Goal: Transaction & Acquisition: Purchase product/service

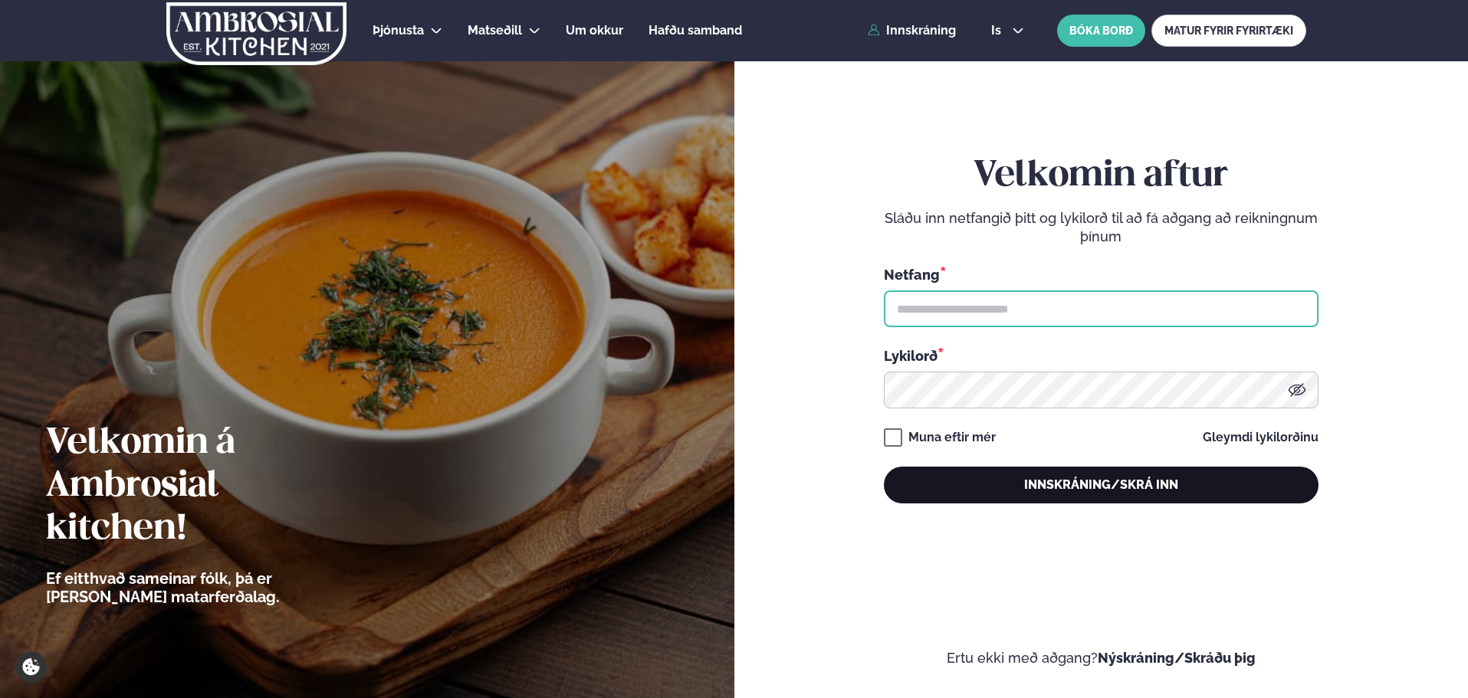
type input "**********"
click at [1012, 499] on button "Innskráning/Skrá inn" at bounding box center [1101, 485] width 435 height 37
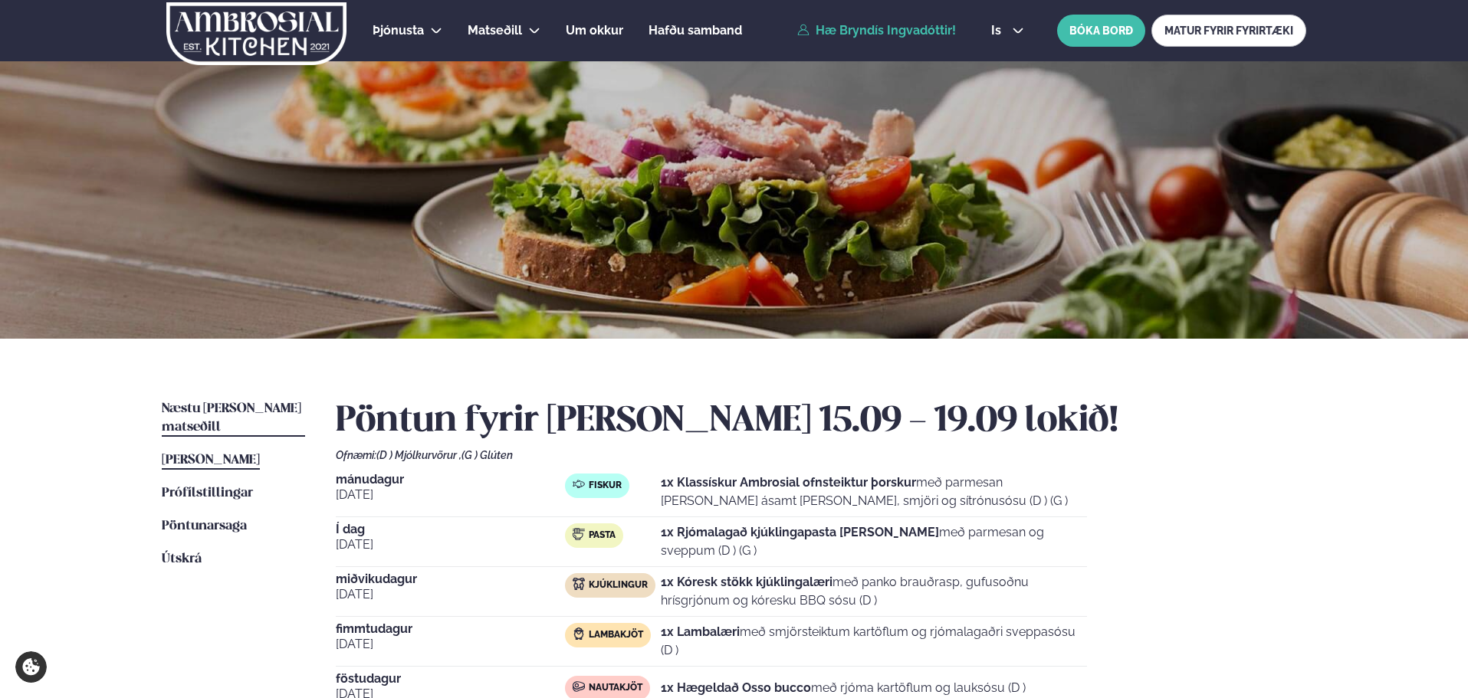
click at [256, 412] on span "Næstu [PERSON_NAME] matseðill" at bounding box center [232, 417] width 140 height 31
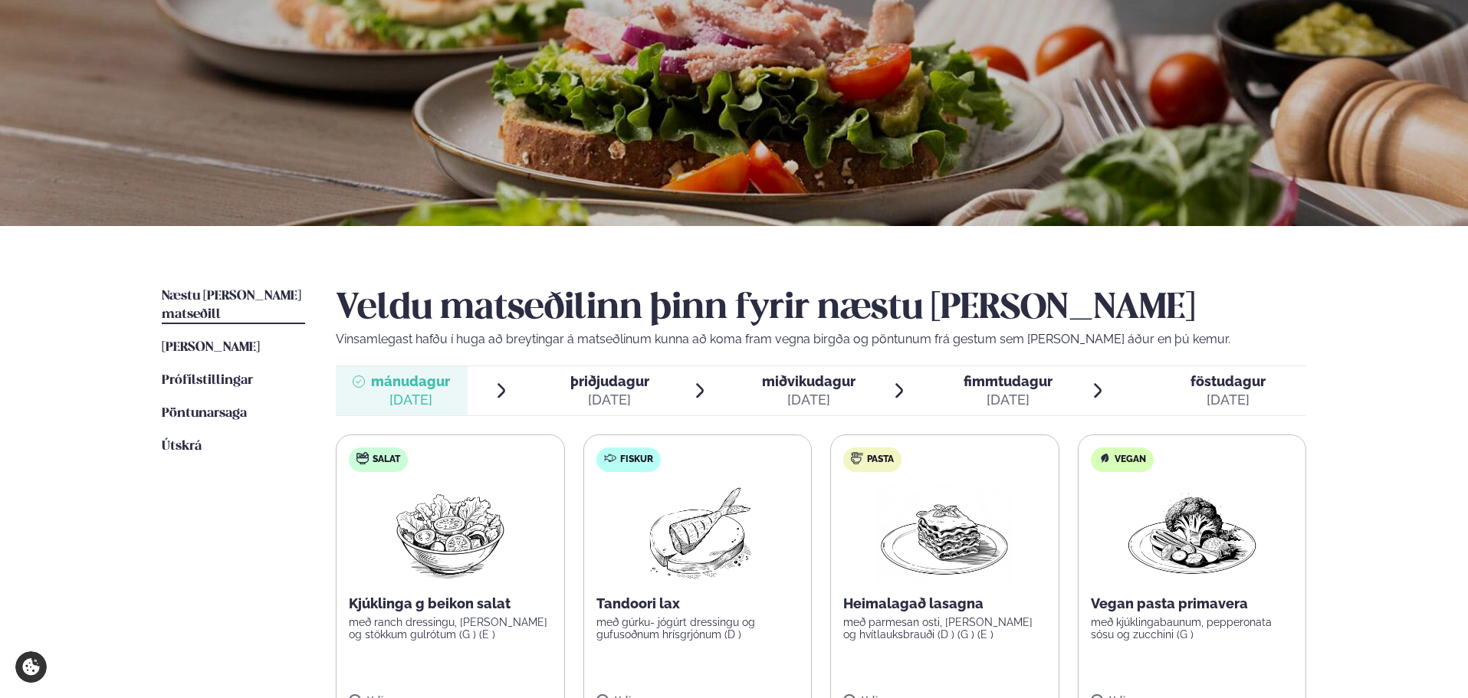
scroll to position [255, 0]
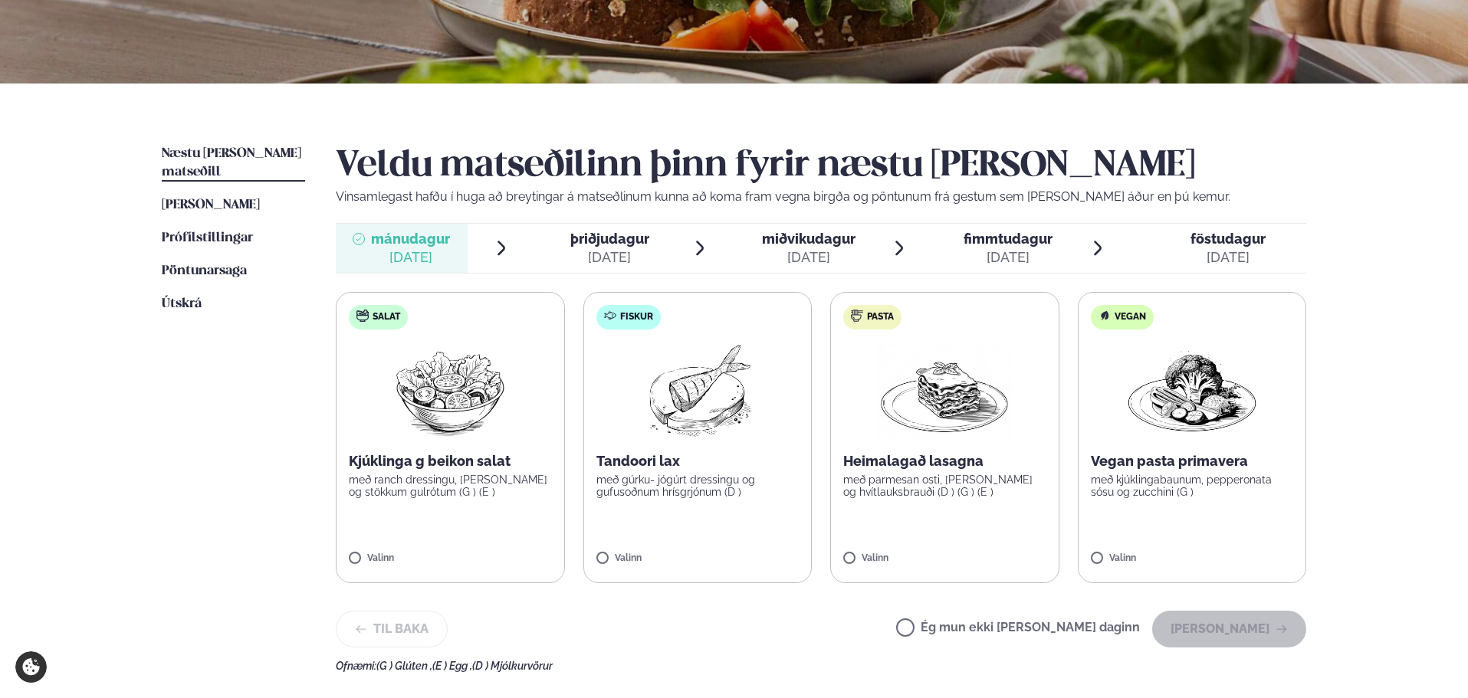
click at [734, 547] on label "Fiskur Tandoori lax með gúrku- jógúrt dressingu og gufusoðnum hrísgrjónum (D ) …" at bounding box center [697, 437] width 229 height 291
click at [1230, 629] on button "[PERSON_NAME]" at bounding box center [1229, 629] width 154 height 37
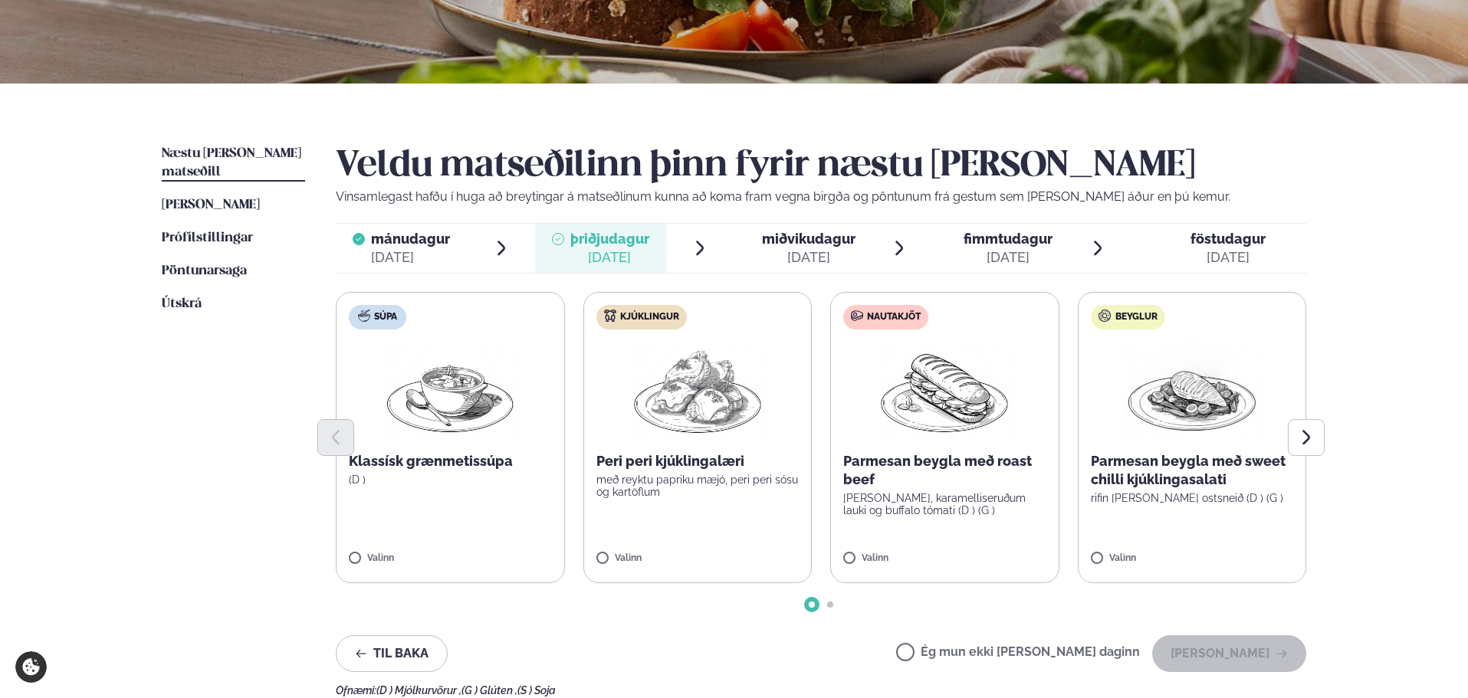
click at [691, 536] on label "Kjúklingur Peri peri kjúklingalæri með reyktu papriku mæjó, peri peri sósu og k…" at bounding box center [697, 437] width 229 height 291
click at [1222, 653] on button "[PERSON_NAME]" at bounding box center [1229, 653] width 154 height 37
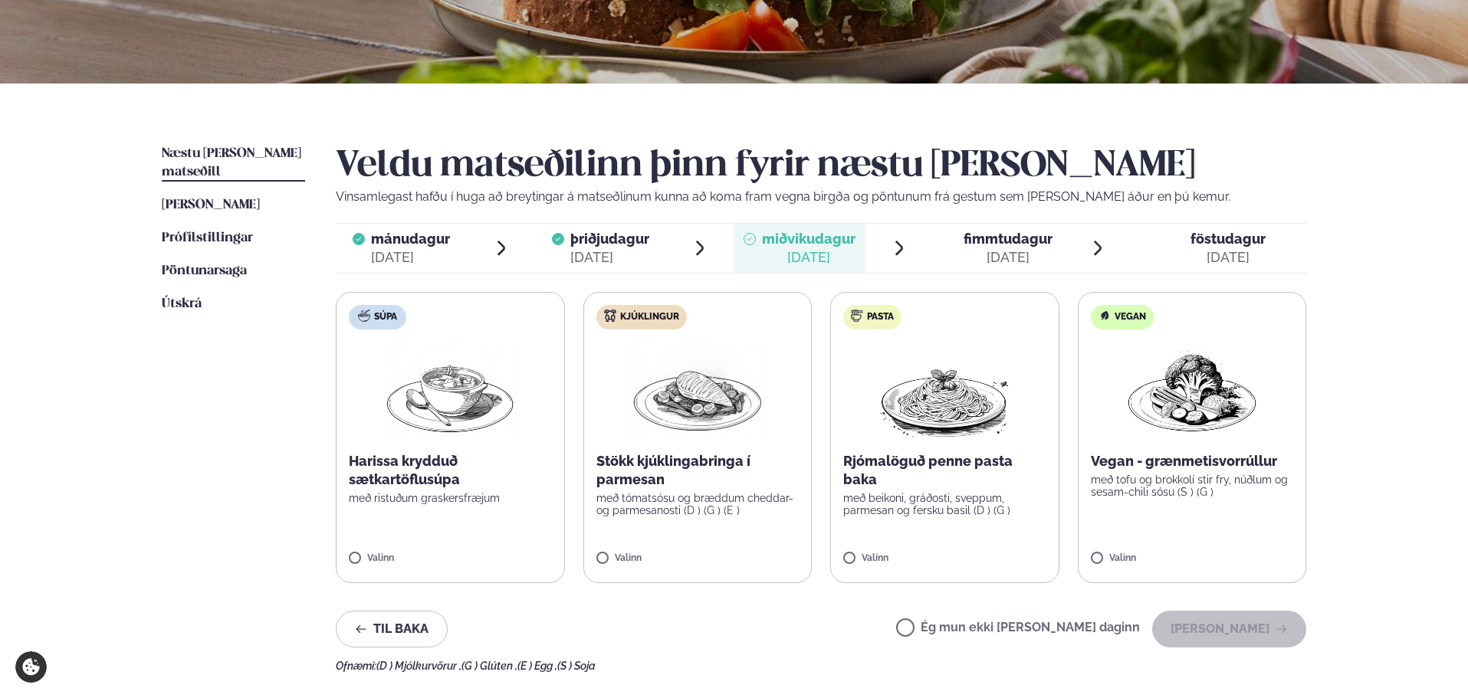
click at [635, 252] on div "[DATE]" at bounding box center [609, 257] width 79 height 18
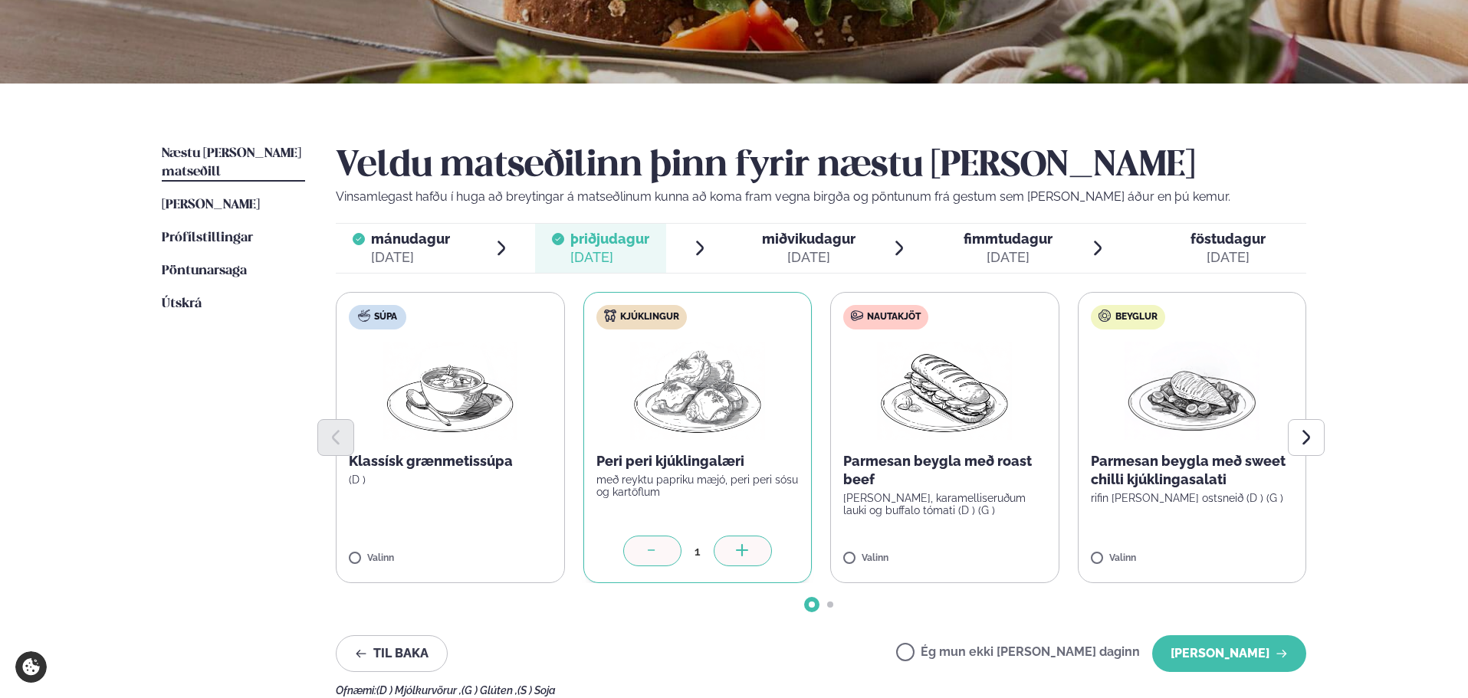
click at [788, 248] on div "[DATE]" at bounding box center [809, 257] width 94 height 18
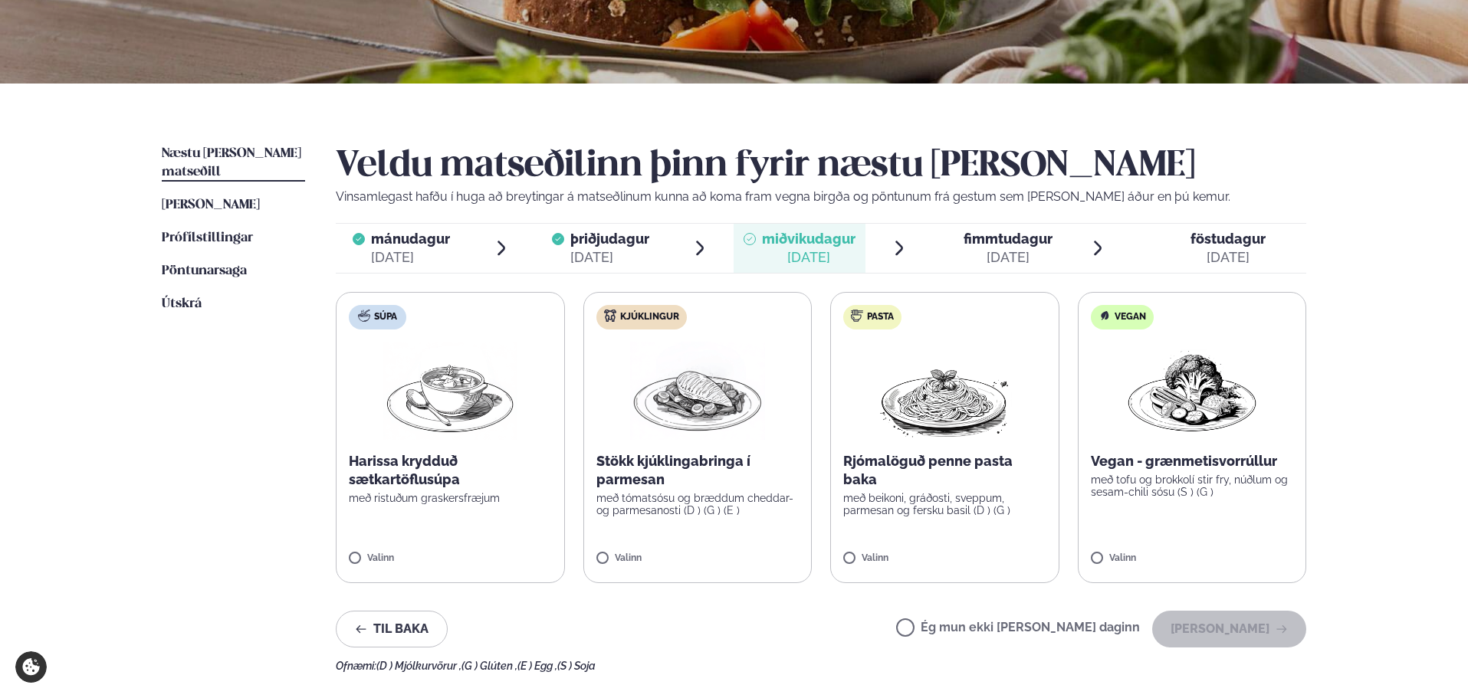
click at [997, 535] on label "Pasta Rjómalöguð penne pasta baka með beikoni, gráðosti, sveppum, parmesan og f…" at bounding box center [944, 437] width 229 height 291
click at [1297, 632] on button "[PERSON_NAME]" at bounding box center [1229, 629] width 154 height 37
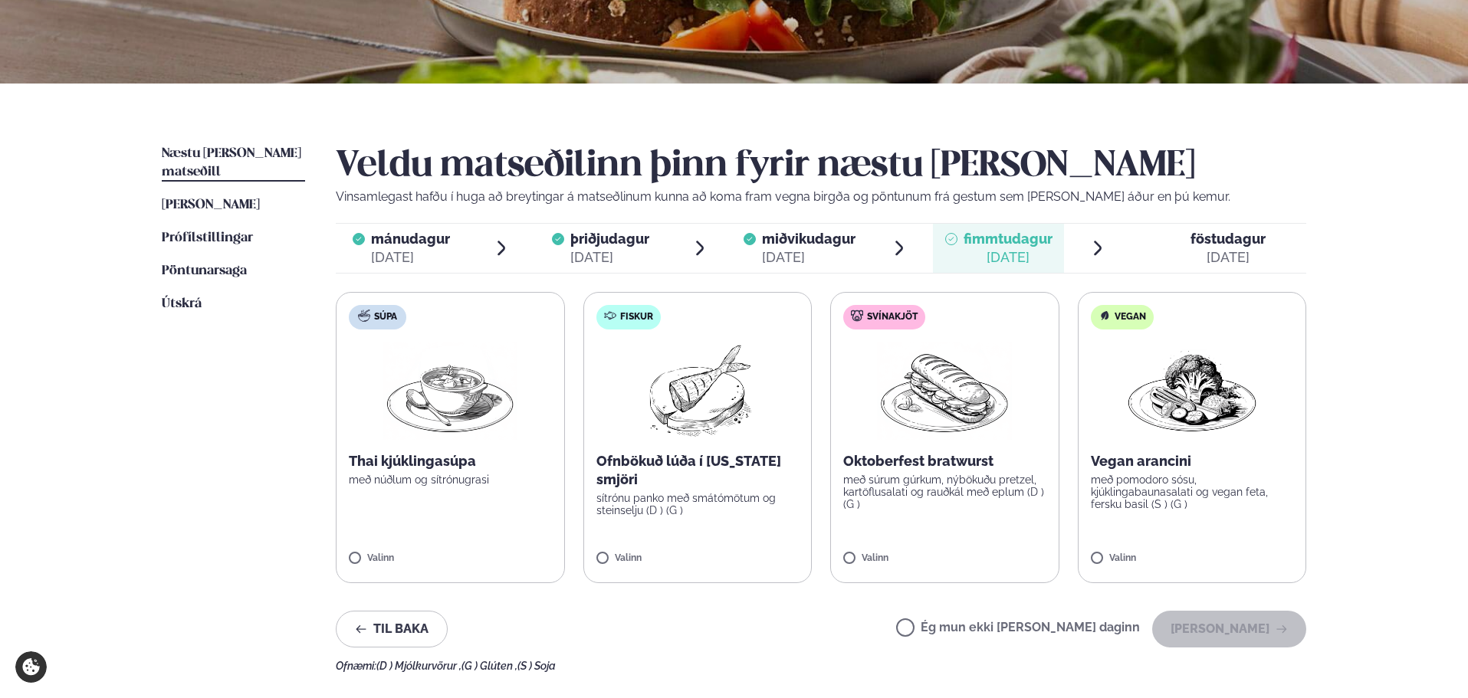
click at [964, 489] on p "með súrum gúrkum, nýbökuðu pretzel, kartöflusalati og rauðkál með eplum (D ) (G…" at bounding box center [944, 492] width 203 height 37
click at [1220, 625] on button "[PERSON_NAME]" at bounding box center [1229, 629] width 154 height 37
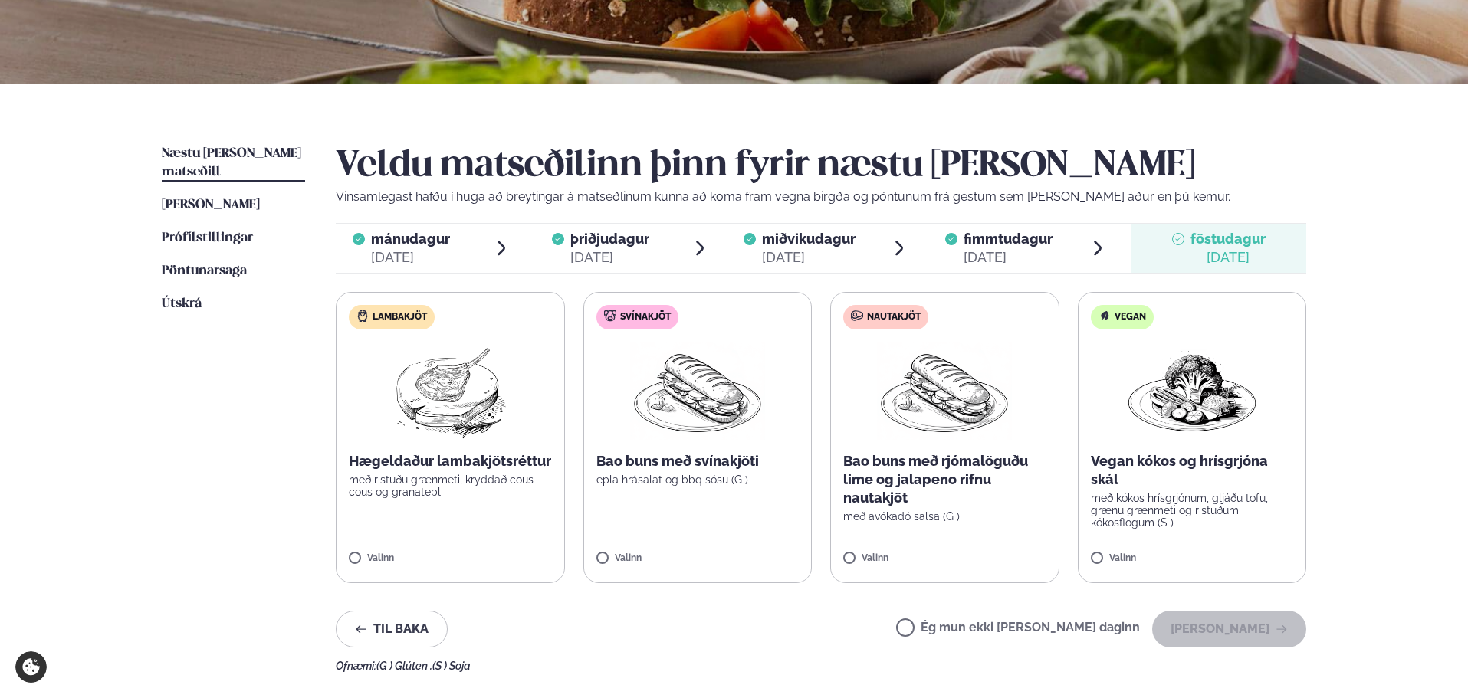
click at [744, 498] on label "Svínakjöt Bao buns með svínakjöti epla hrásalat og bbq sósu (G ) Valinn" at bounding box center [697, 437] width 229 height 291
click at [1243, 613] on div "Veldu matseðilinn þinn fyrir næstu [PERSON_NAME] Vinsamlegast hafðu í huga að b…" at bounding box center [821, 408] width 970 height 527
click at [1241, 621] on button "[PERSON_NAME]" at bounding box center [1229, 629] width 154 height 37
